Goal: Navigation & Orientation: Find specific page/section

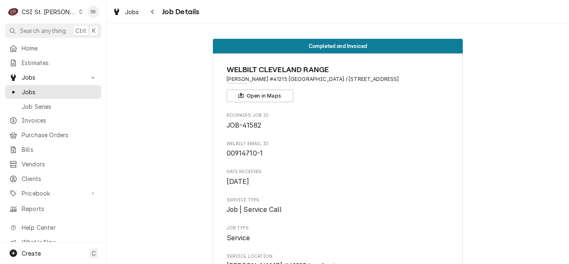
scroll to position [760, 0]
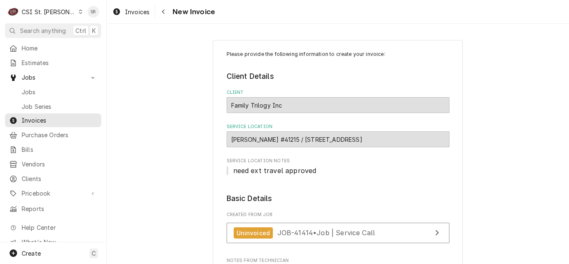
scroll to position [125, 0]
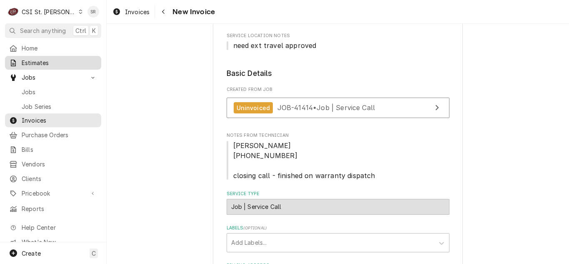
click at [35, 65] on div "Estimates" at bounding box center [53, 62] width 93 height 10
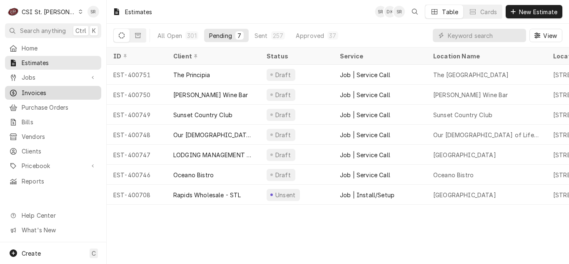
click at [44, 88] on span "Invoices" at bounding box center [59, 92] width 75 height 9
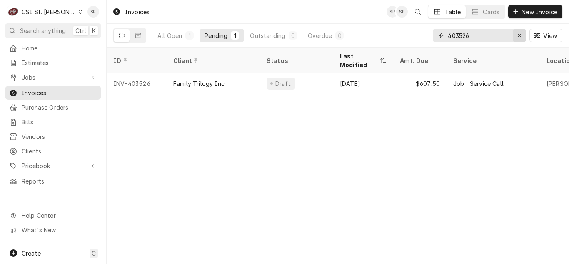
click at [518, 32] on div "Erase input" at bounding box center [519, 35] width 8 height 8
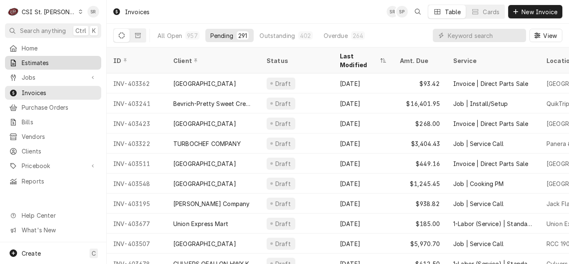
click at [47, 58] on span "Estimates" at bounding box center [59, 62] width 75 height 9
